Goal: Task Accomplishment & Management: Use online tool/utility

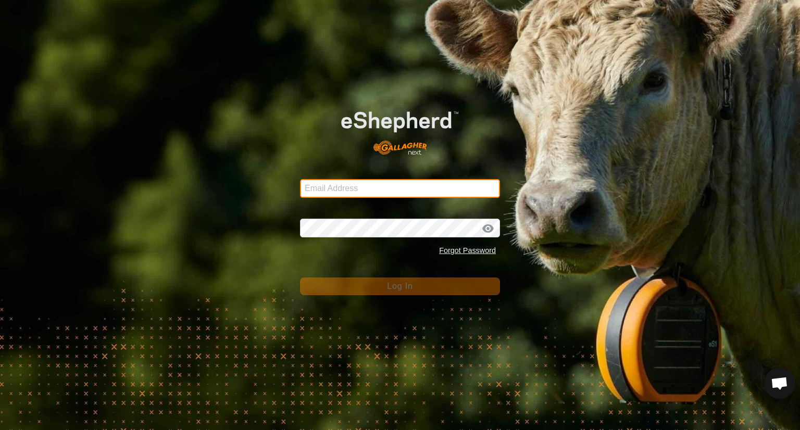
click at [342, 184] on input "Email Address" at bounding box center [400, 188] width 200 height 19
type input "[EMAIL_ADDRESS][DOMAIN_NAME]"
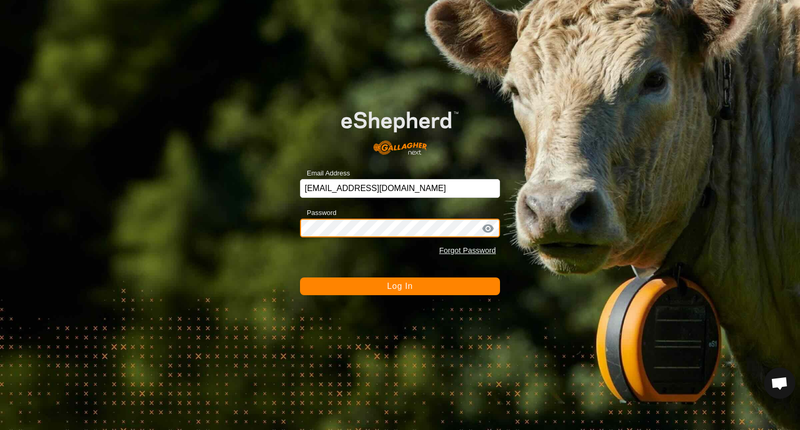
click at [300, 278] on button "Log In" at bounding box center [400, 287] width 200 height 18
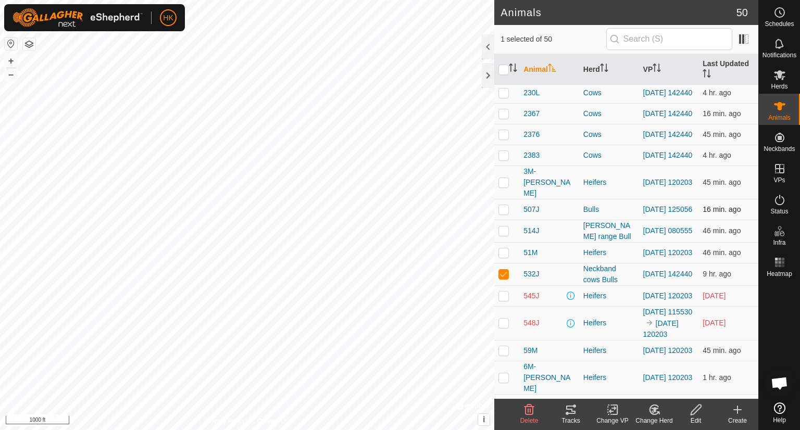
scroll to position [365, 0]
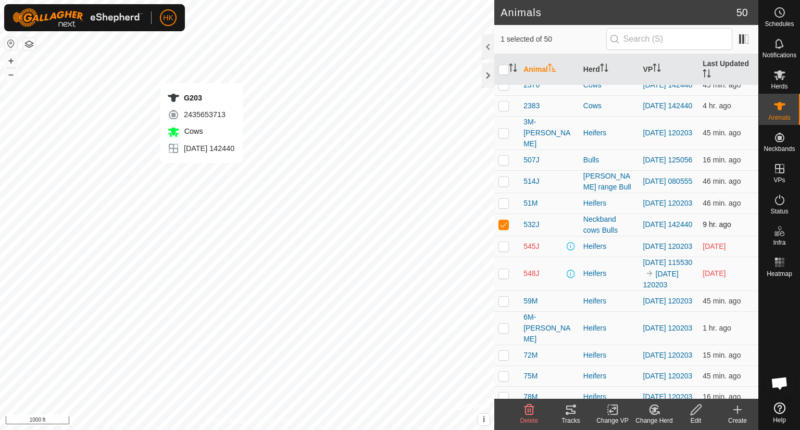
checkbox input "false"
checkbox input "true"
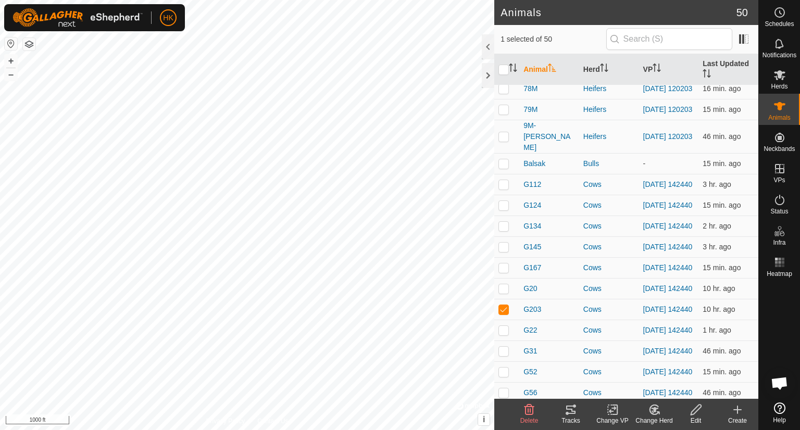
scroll to position [677, 0]
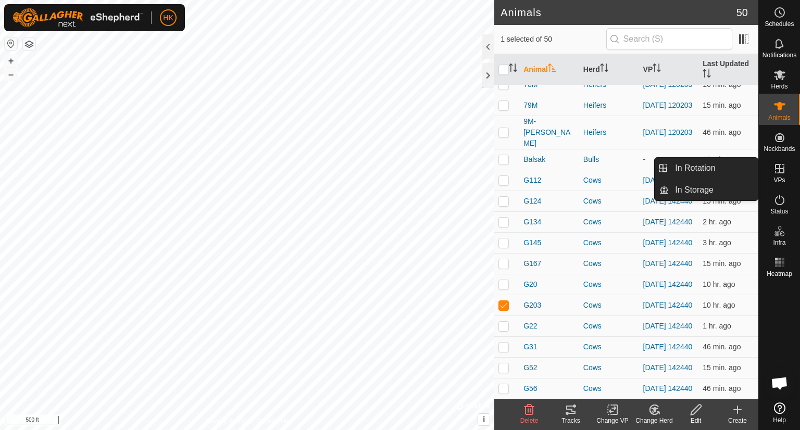
click at [778, 173] on icon at bounding box center [779, 168] width 9 height 9
click at [734, 167] on link "In Rotation" at bounding box center [713, 168] width 89 height 21
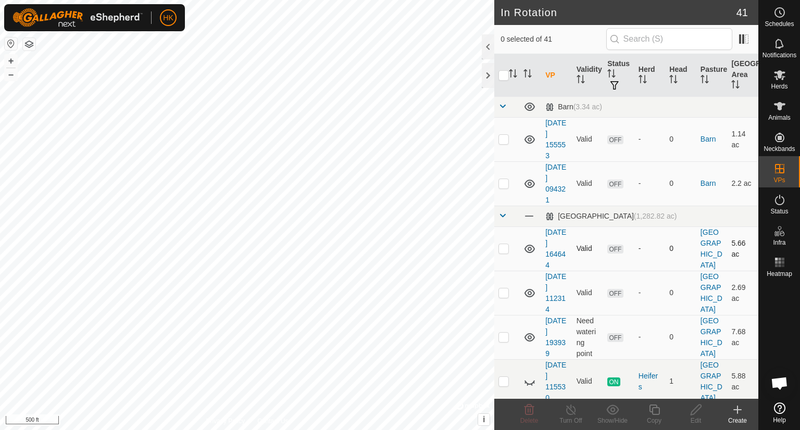
checkbox input "true"
click at [653, 411] on icon at bounding box center [654, 410] width 13 height 13
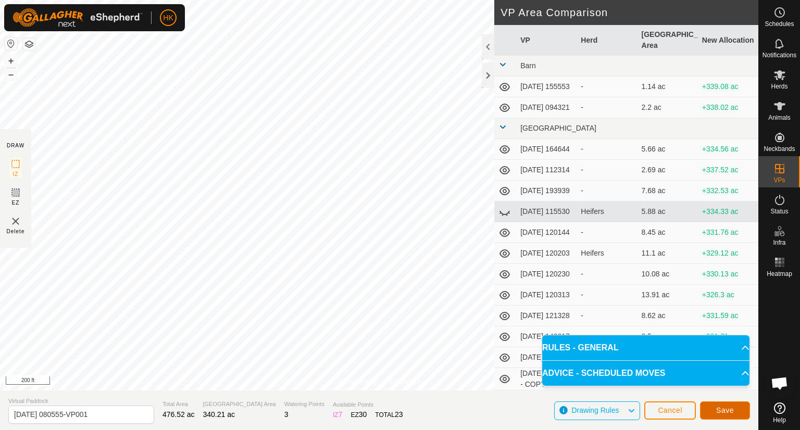
click at [721, 412] on span "Save" at bounding box center [725, 410] width 18 height 8
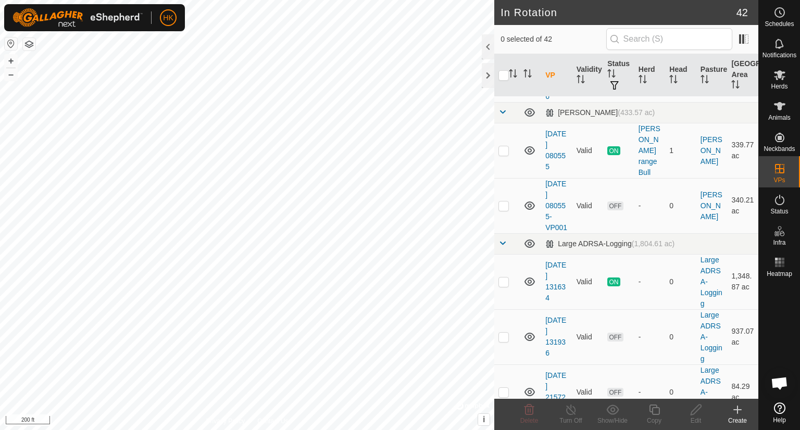
scroll to position [746, 0]
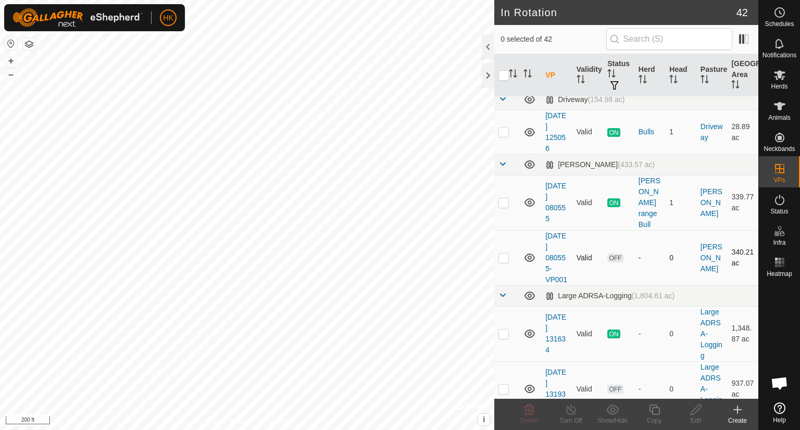
click at [501, 262] on p-checkbox at bounding box center [504, 258] width 10 height 8
checkbox input "true"
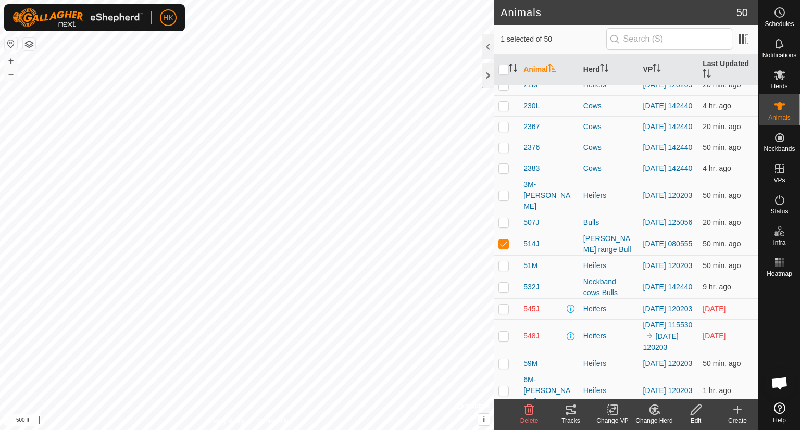
scroll to position [313, 0]
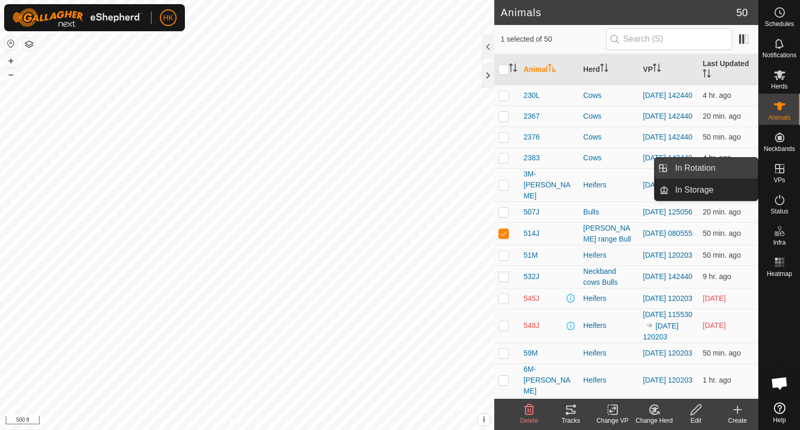
click at [739, 167] on link "In Rotation" at bounding box center [713, 168] width 89 height 21
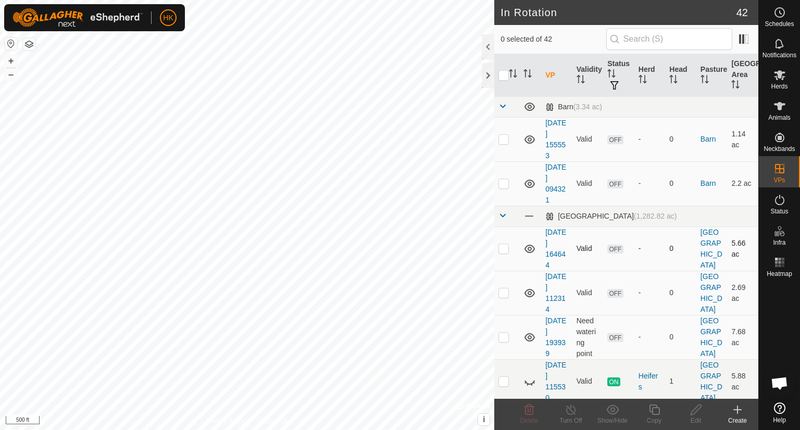
checkbox input "true"
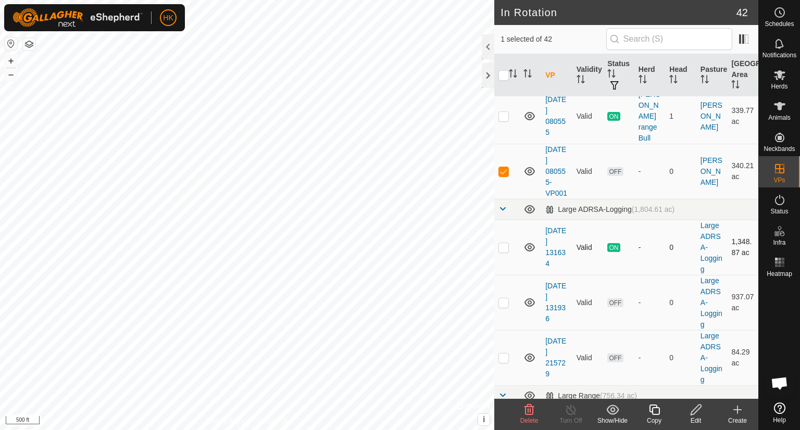
scroll to position [834, 0]
checkbox input "true"
checkbox input "false"
drag, startPoint x: 665, startPoint y: 202, endPoint x: 617, endPoint y: 224, distance: 52.5
click at [617, 224] on tbody "Barn (3.34 ac) [DATE] 155553 Valid OFF - 0 Barn 1.14 ac [DATE] 094321 Valid OFF…" at bounding box center [626, 363] width 264 height 2200
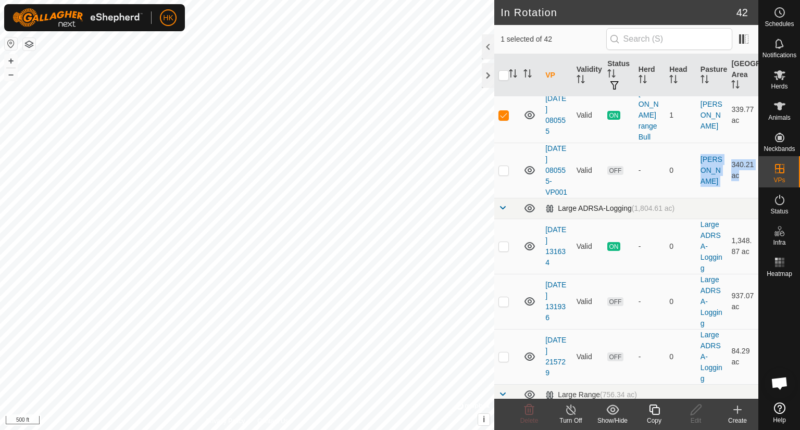
checkbox input "false"
checkbox input "true"
checkbox input "false"
click at [550, 198] on td "[DATE] 080555-VP001" at bounding box center [556, 170] width 31 height 55
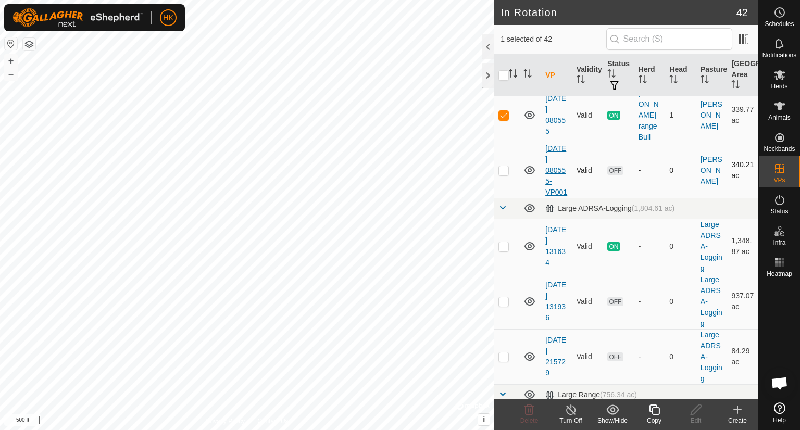
click at [548, 196] on link "[DATE] 080555-VP001" at bounding box center [557, 170] width 22 height 52
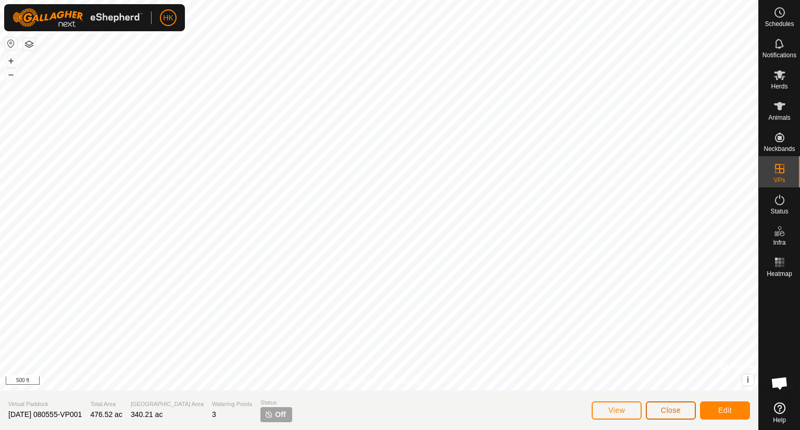
click at [671, 412] on span "Close" at bounding box center [671, 410] width 20 height 8
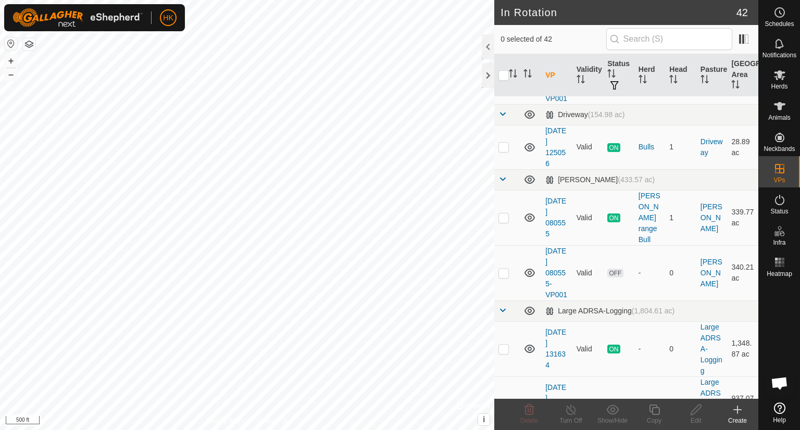
scroll to position [729, 0]
click at [640, 234] on div "[PERSON_NAME] range Bull" at bounding box center [650, 219] width 23 height 55
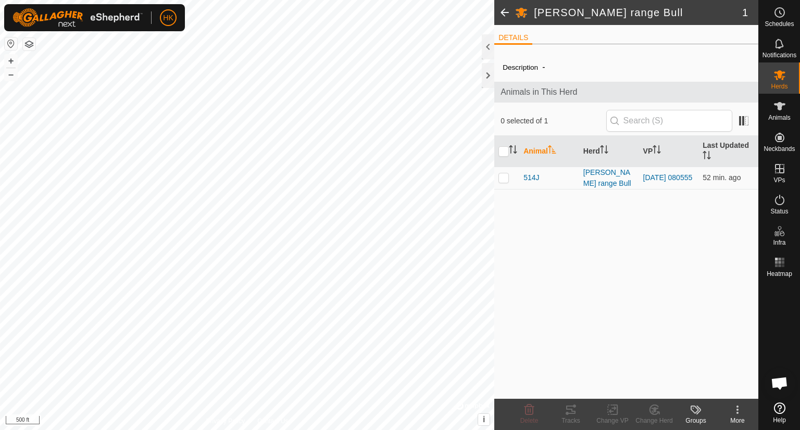
click at [740, 410] on icon at bounding box center [738, 410] width 13 height 13
click at [595, 264] on div "Description - Animals in This Herd 0 selected of 1 Animal Herd VP Last Updated …" at bounding box center [626, 226] width 264 height 346
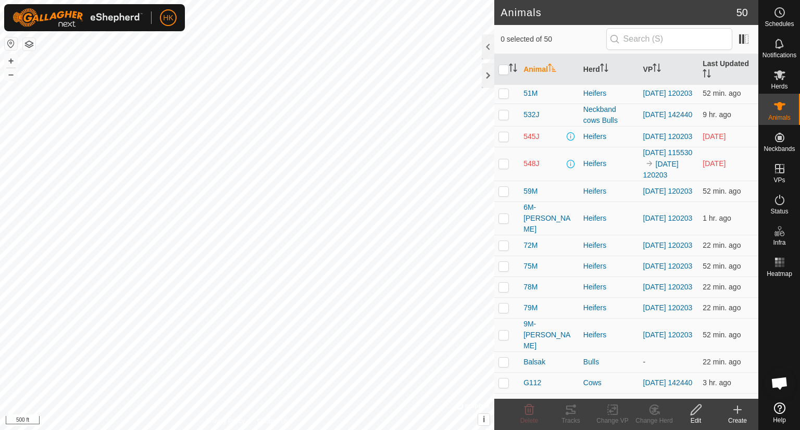
scroll to position [573, 0]
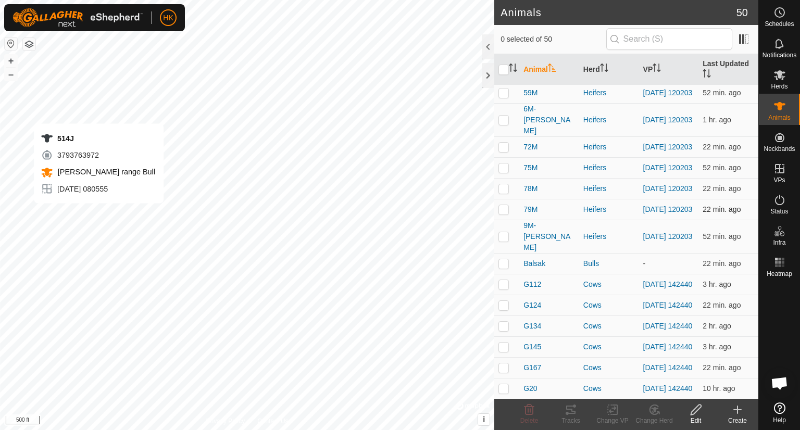
checkbox input "true"
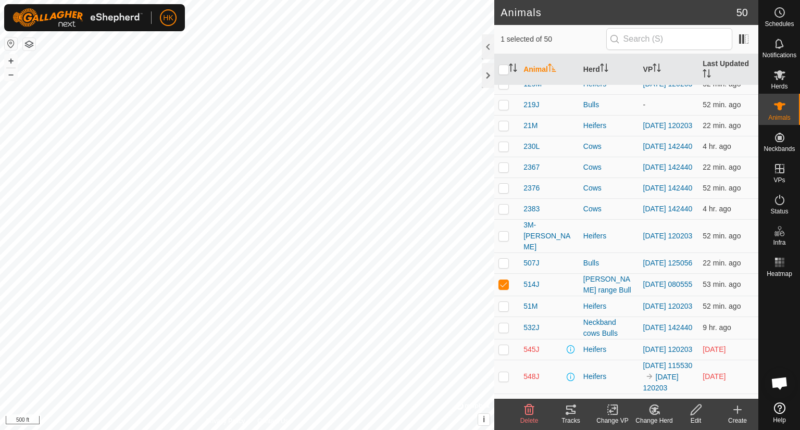
scroll to position [247, 0]
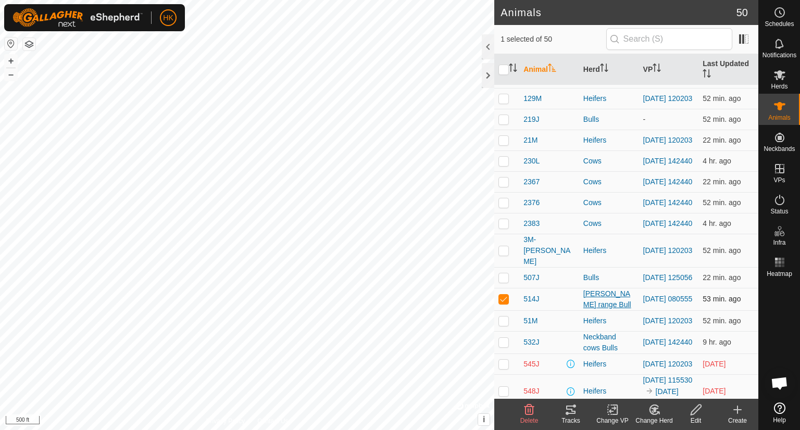
click at [601, 311] on div "[PERSON_NAME] range Bull" at bounding box center [610, 300] width 52 height 22
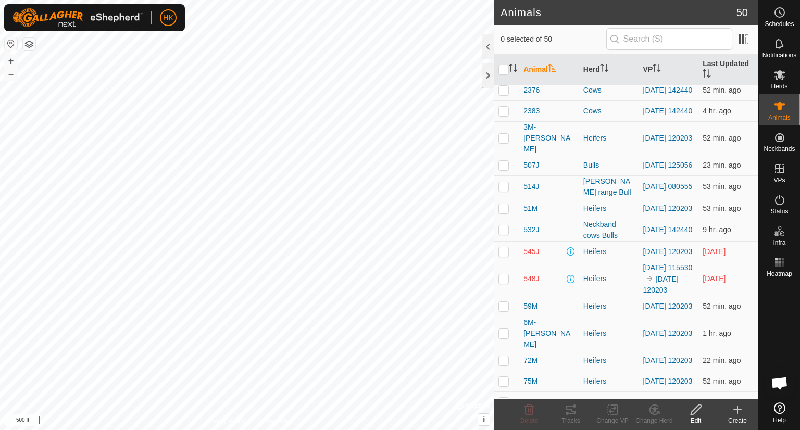
scroll to position [365, 0]
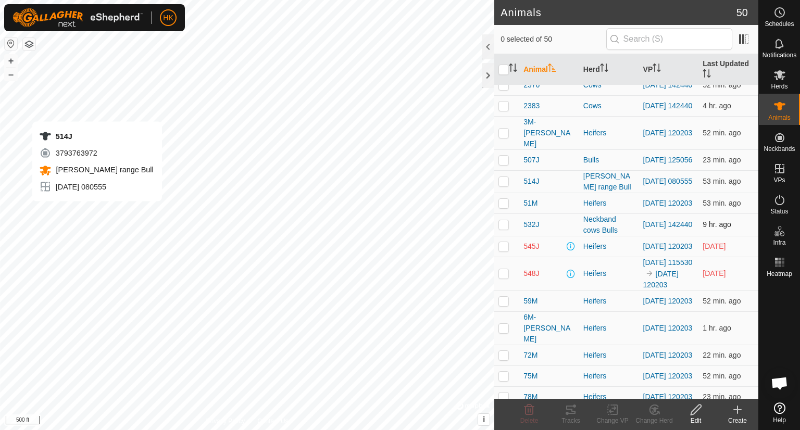
checkbox input "true"
click at [610, 410] on icon at bounding box center [612, 410] width 13 height 13
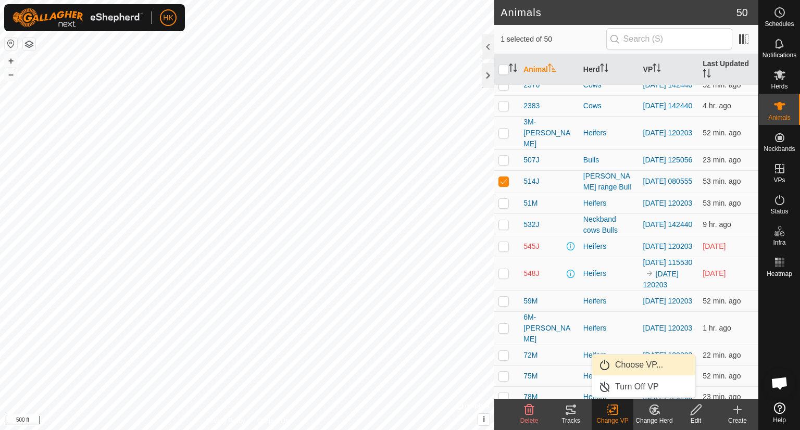
click at [627, 361] on link "Choose VP..." at bounding box center [643, 365] width 103 height 21
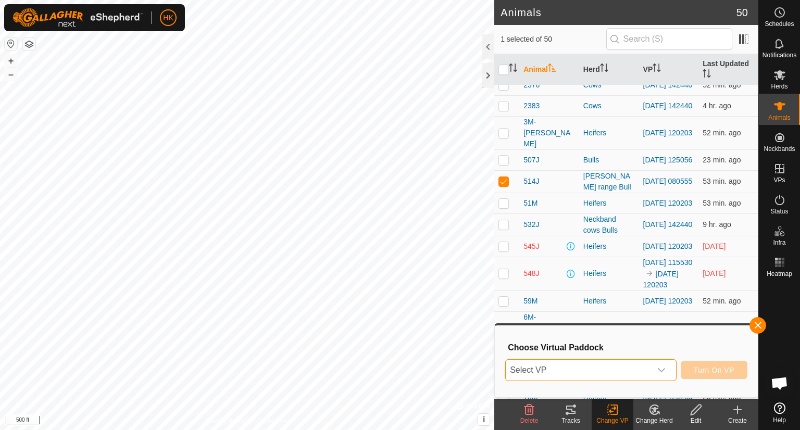
click at [621, 368] on span "Select VP" at bounding box center [578, 370] width 145 height 21
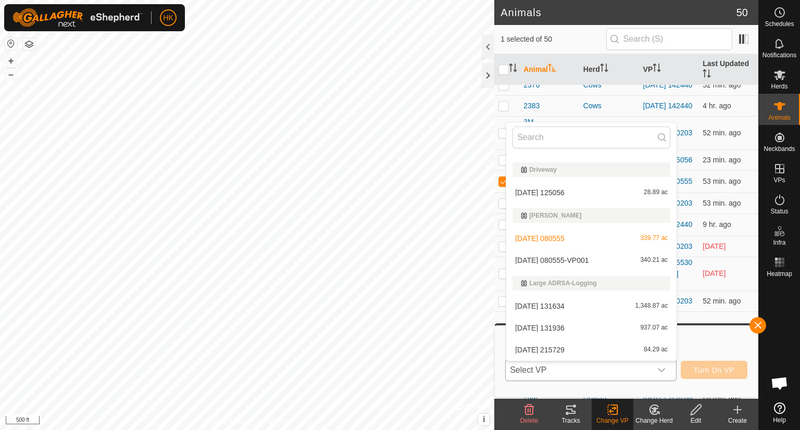
scroll to position [378, 0]
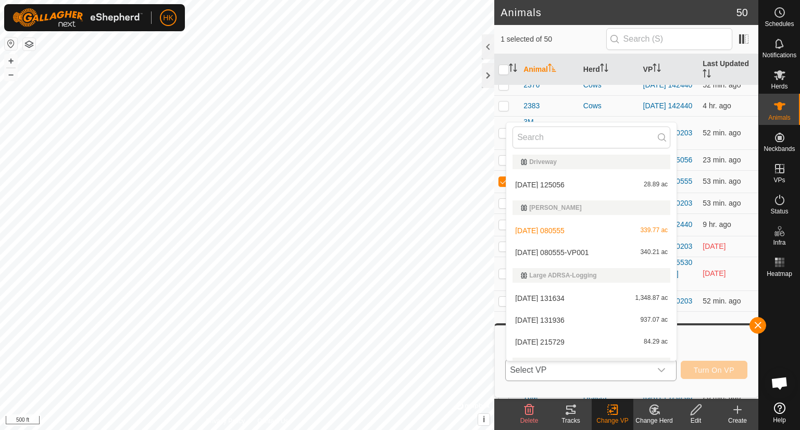
click at [609, 247] on li "[DATE] 080555-VP001 340.21 ac" at bounding box center [591, 252] width 170 height 21
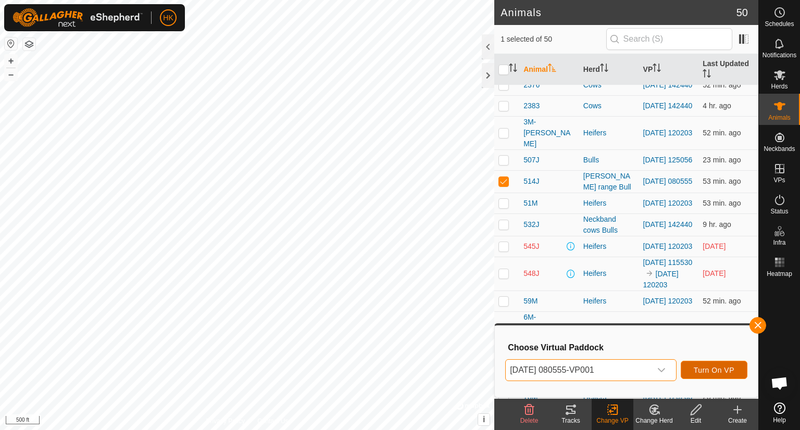
click at [708, 367] on span "Turn On VP" at bounding box center [714, 370] width 41 height 8
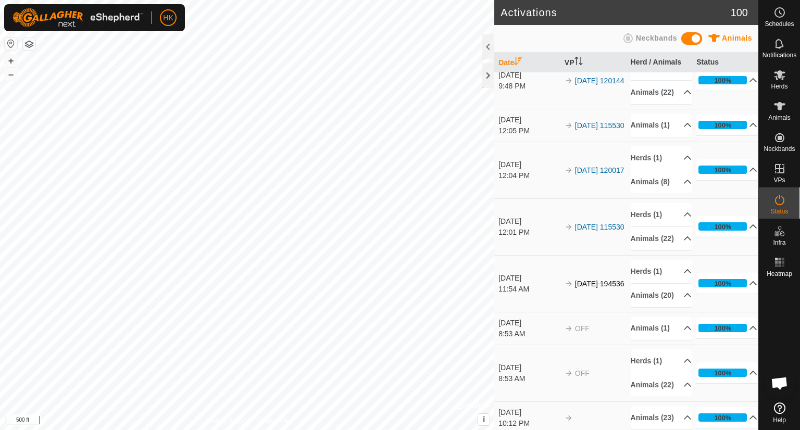
scroll to position [3230, 0]
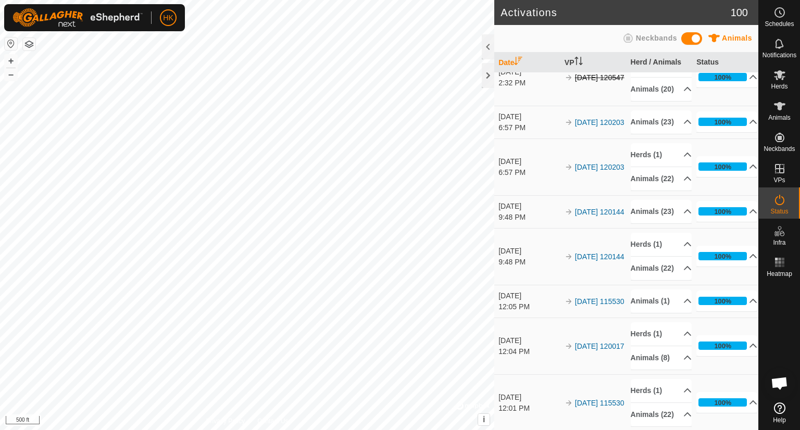
scroll to position [3335, 0]
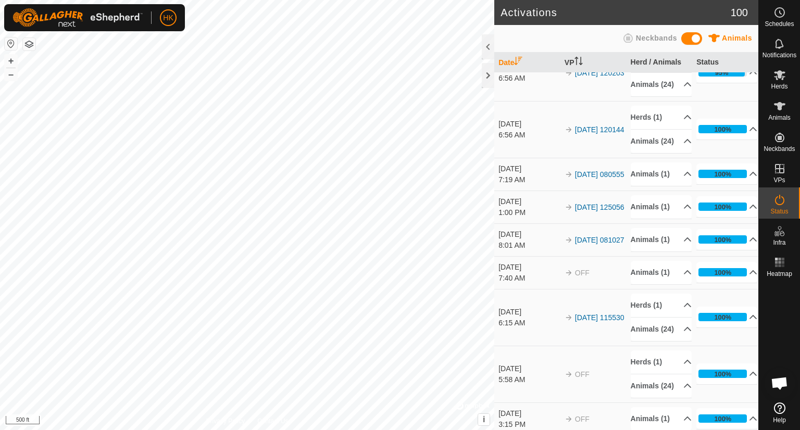
scroll to position [0, 0]
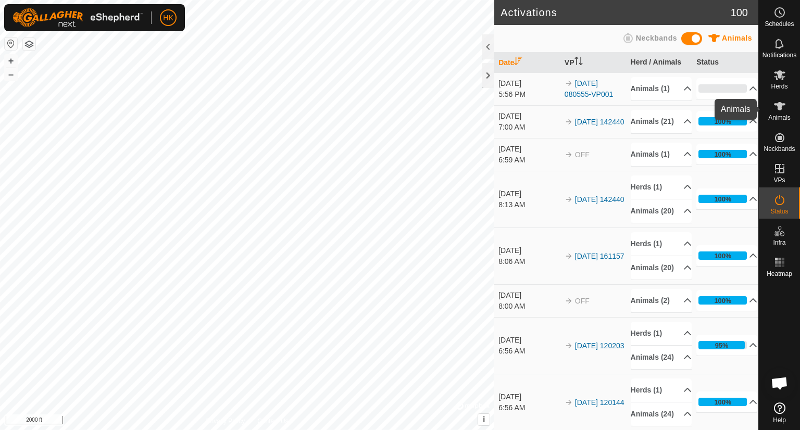
click at [782, 117] on span "Animals" at bounding box center [780, 118] width 22 height 6
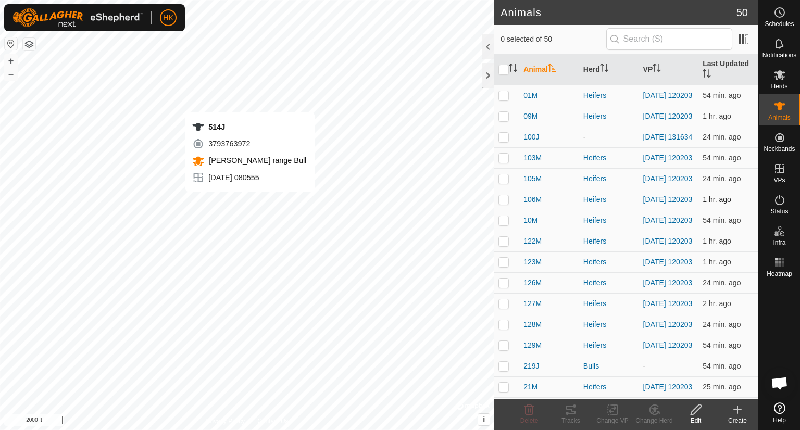
checkbox input "true"
